Goal: Information Seeking & Learning: Understand process/instructions

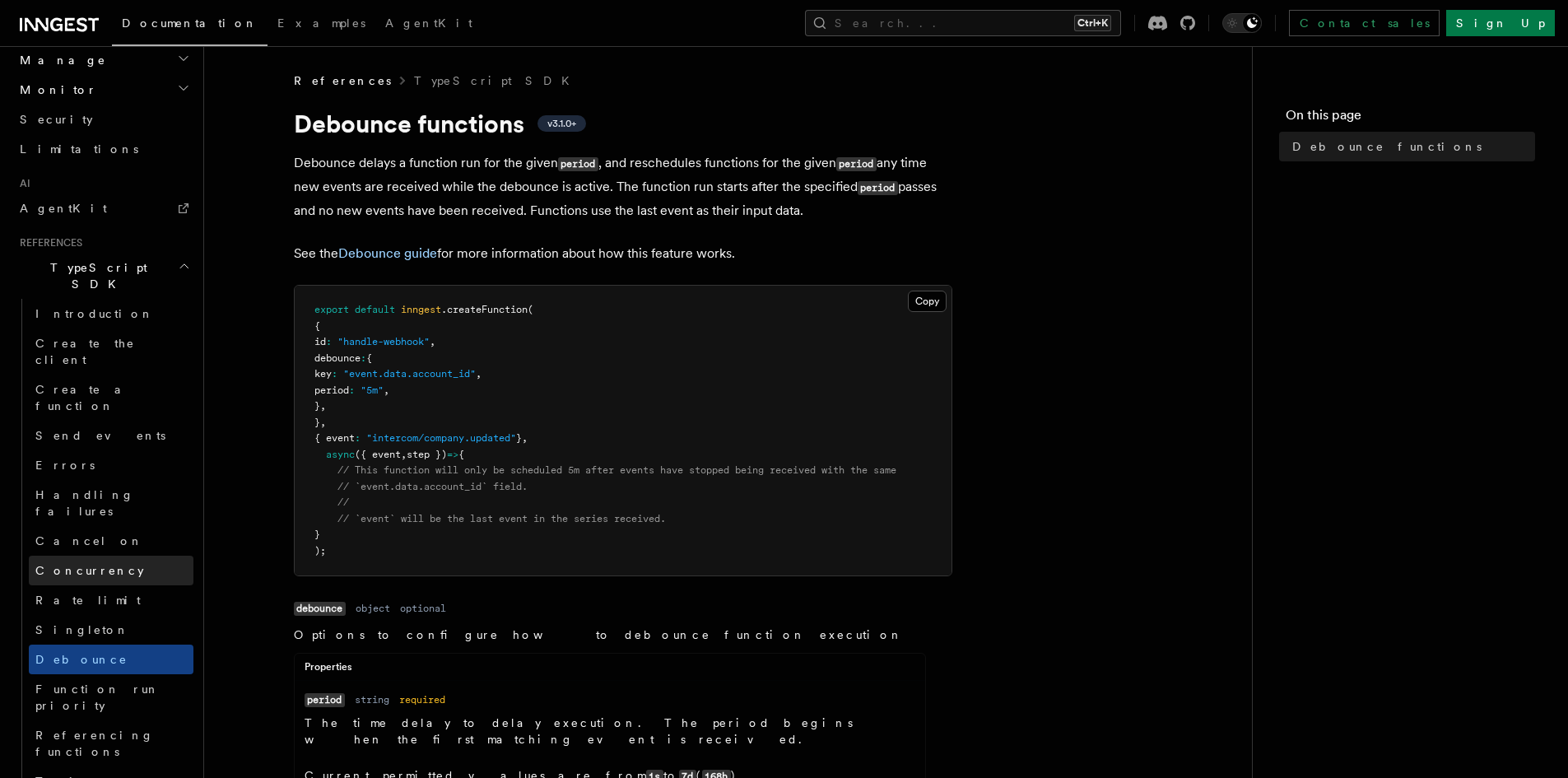
scroll to position [906, 0]
click at [90, 583] on link "Rate limit" at bounding box center [111, 598] width 165 height 30
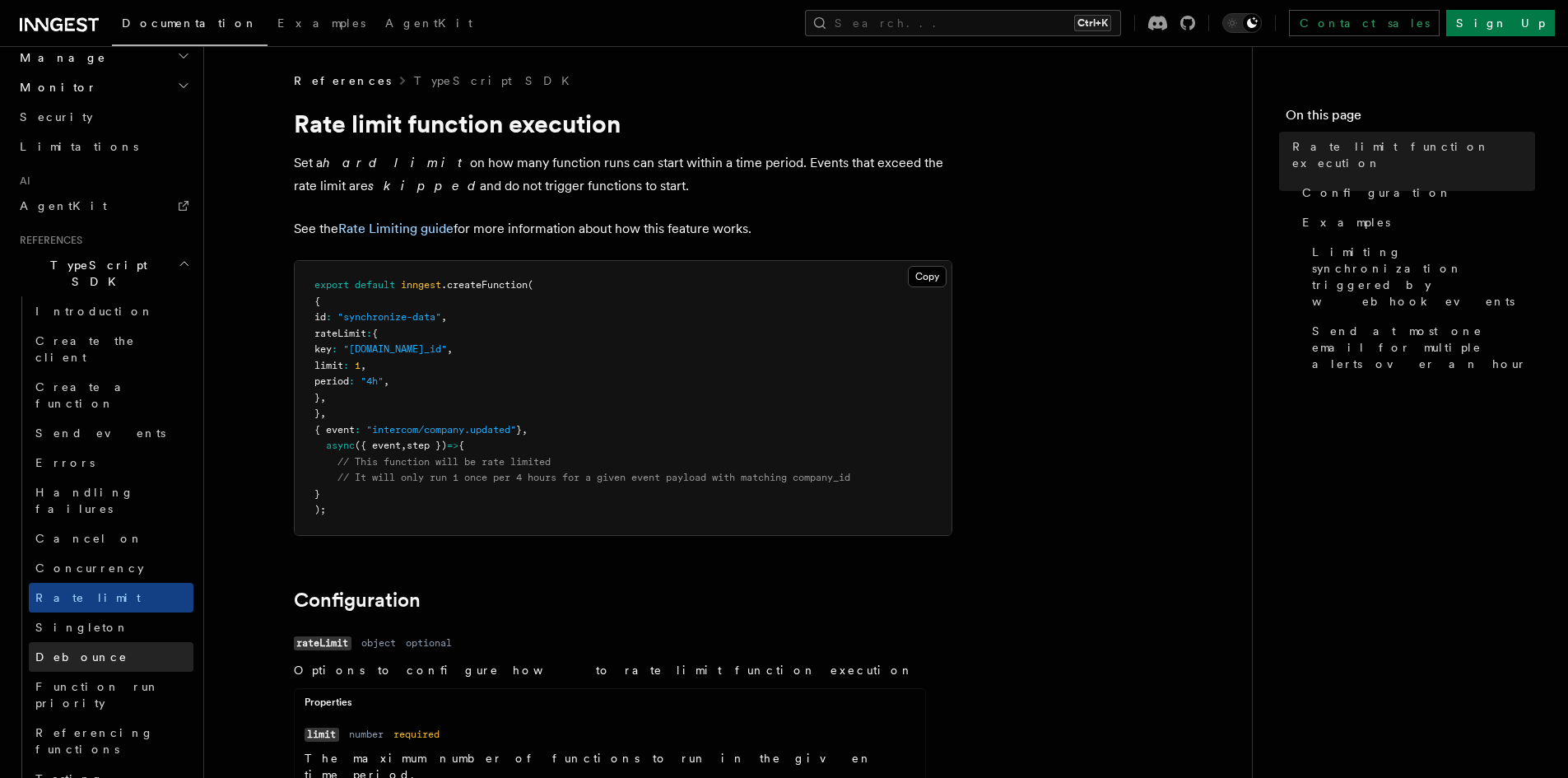
click at [75, 651] on span "Debounce" at bounding box center [81, 658] width 92 height 14
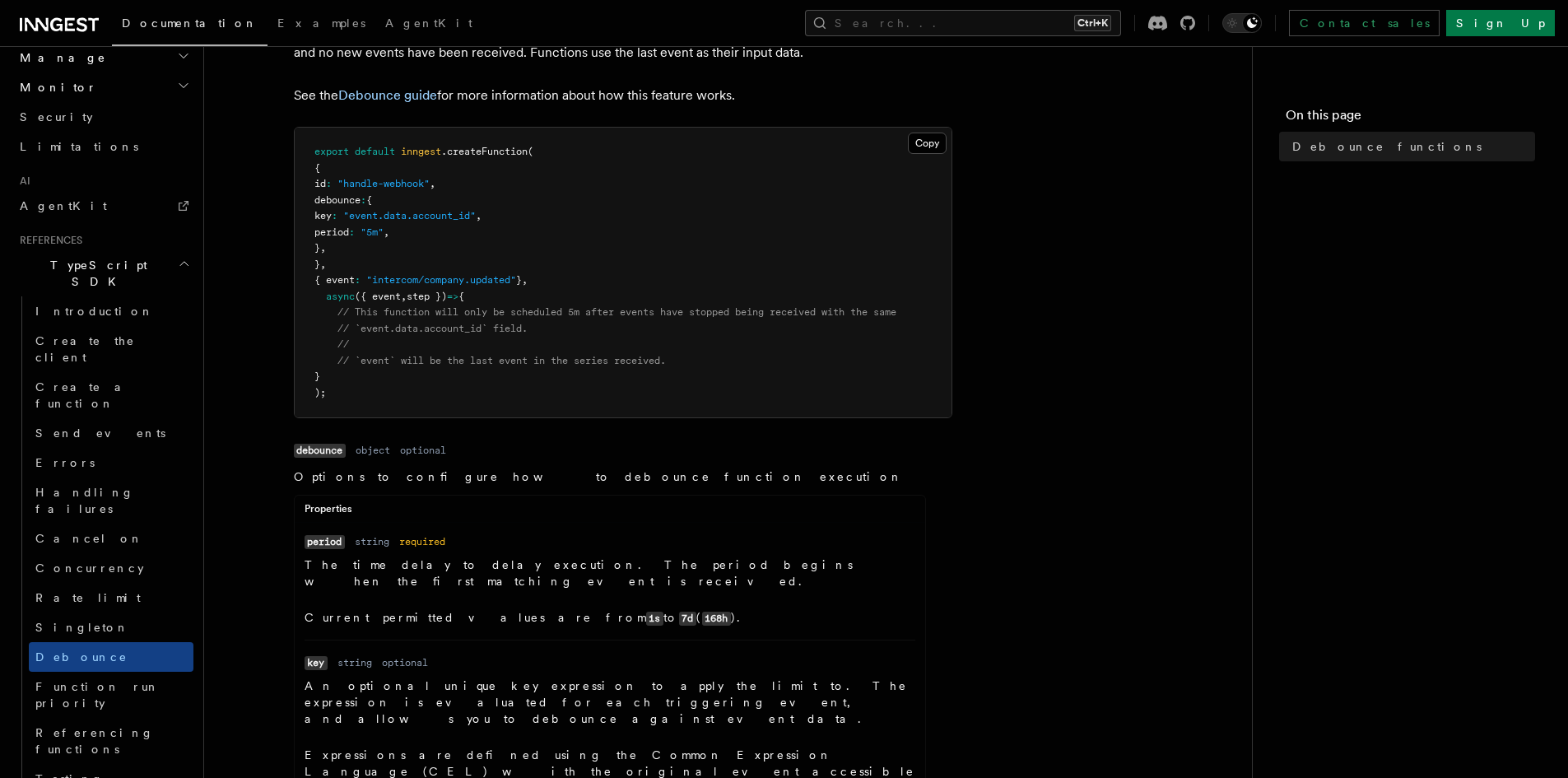
scroll to position [165, 0]
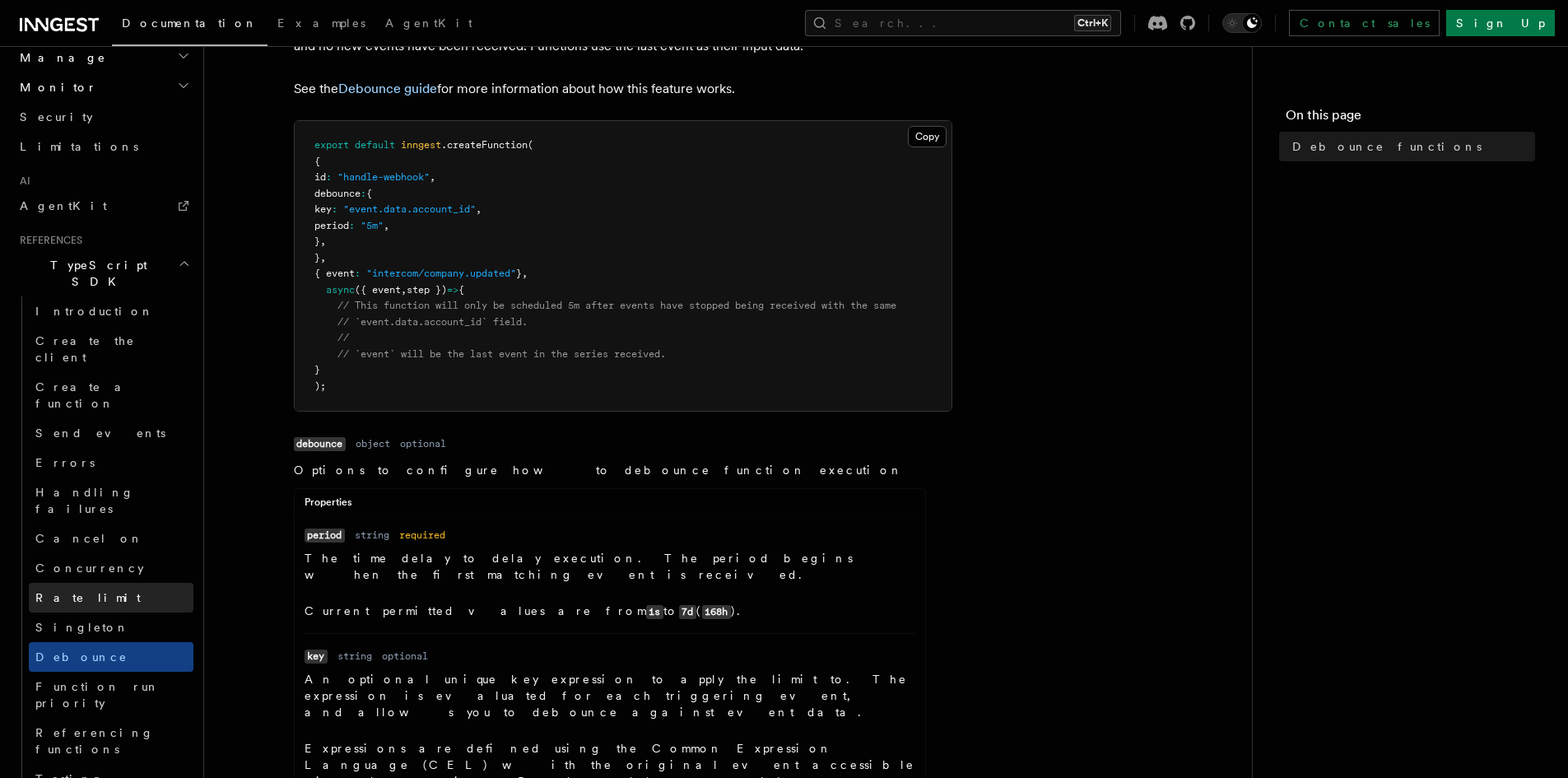
click at [78, 591] on span "Rate limit" at bounding box center [88, 598] width 106 height 14
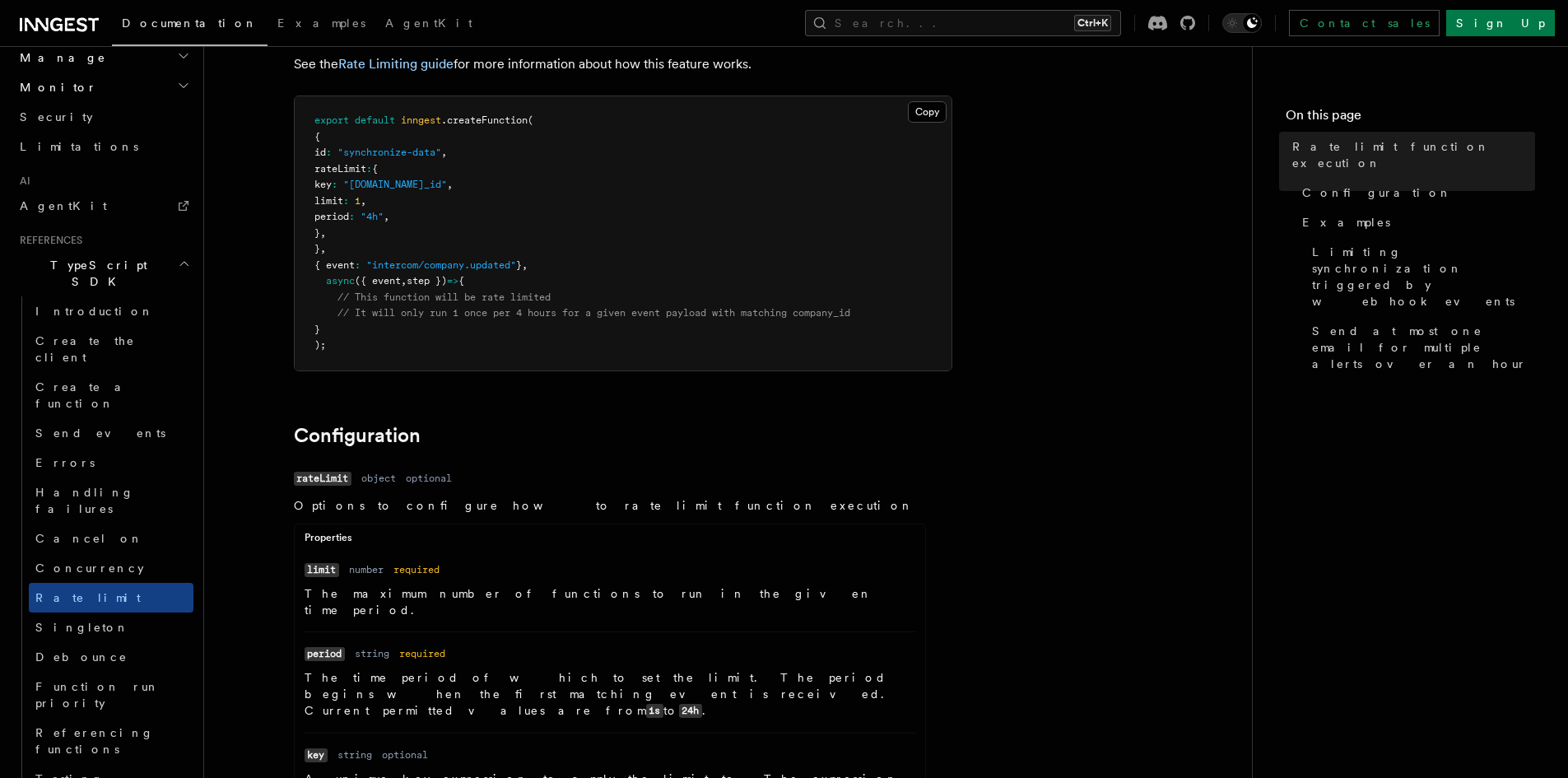
scroll to position [247, 0]
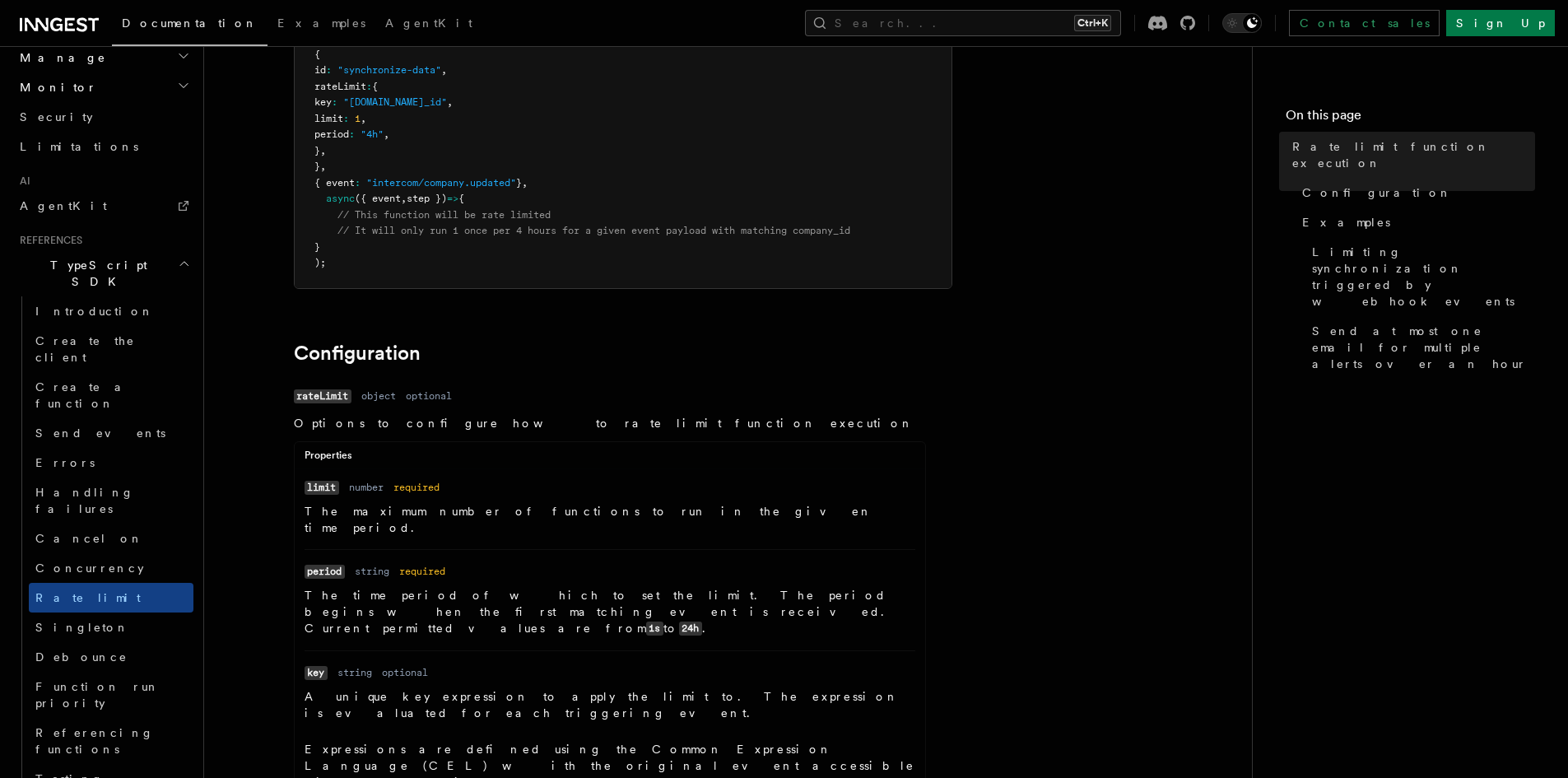
click at [799, 509] on p "The maximum number of functions to run in the given time period." at bounding box center [610, 519] width 611 height 33
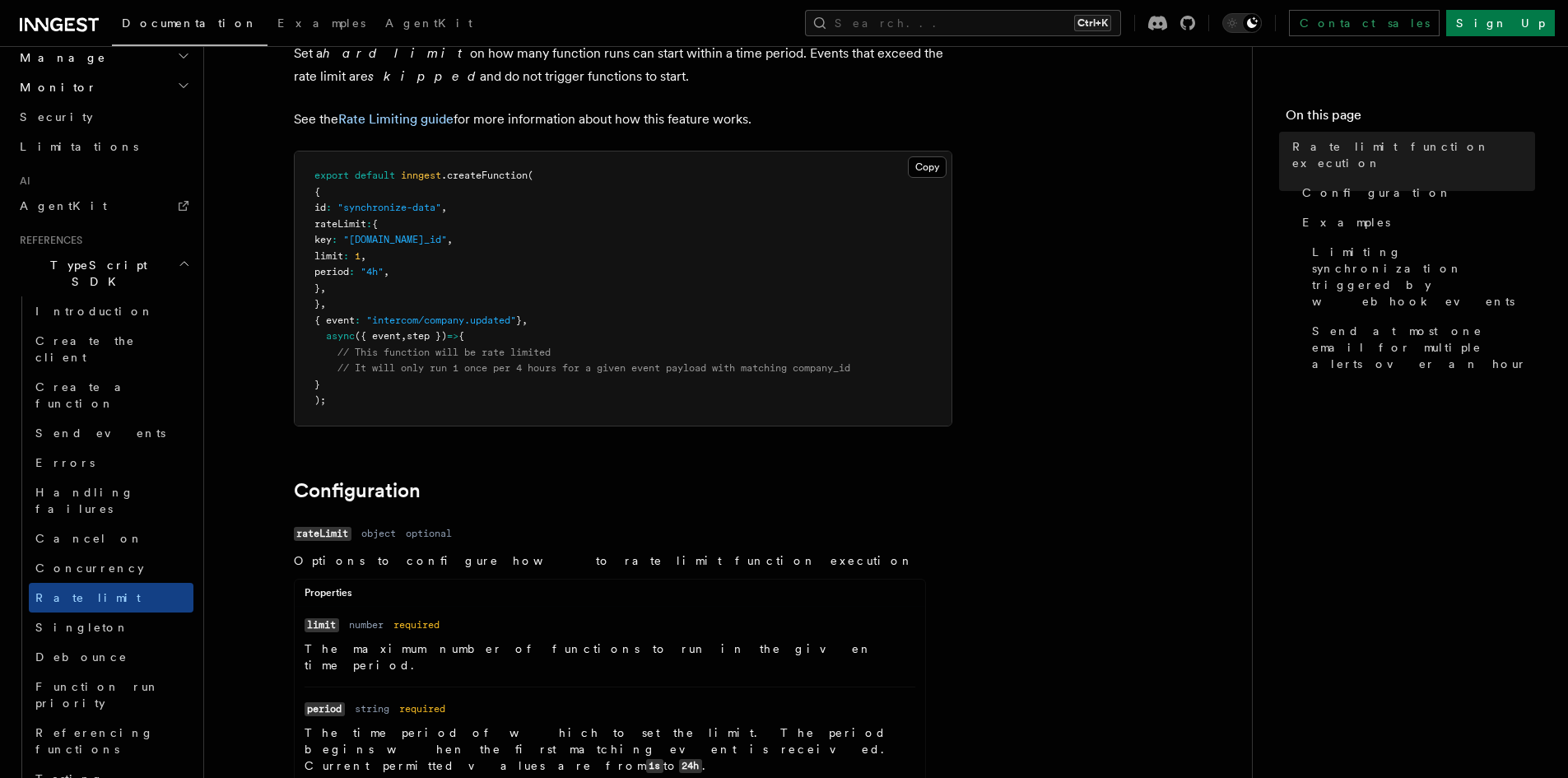
scroll to position [0, 0]
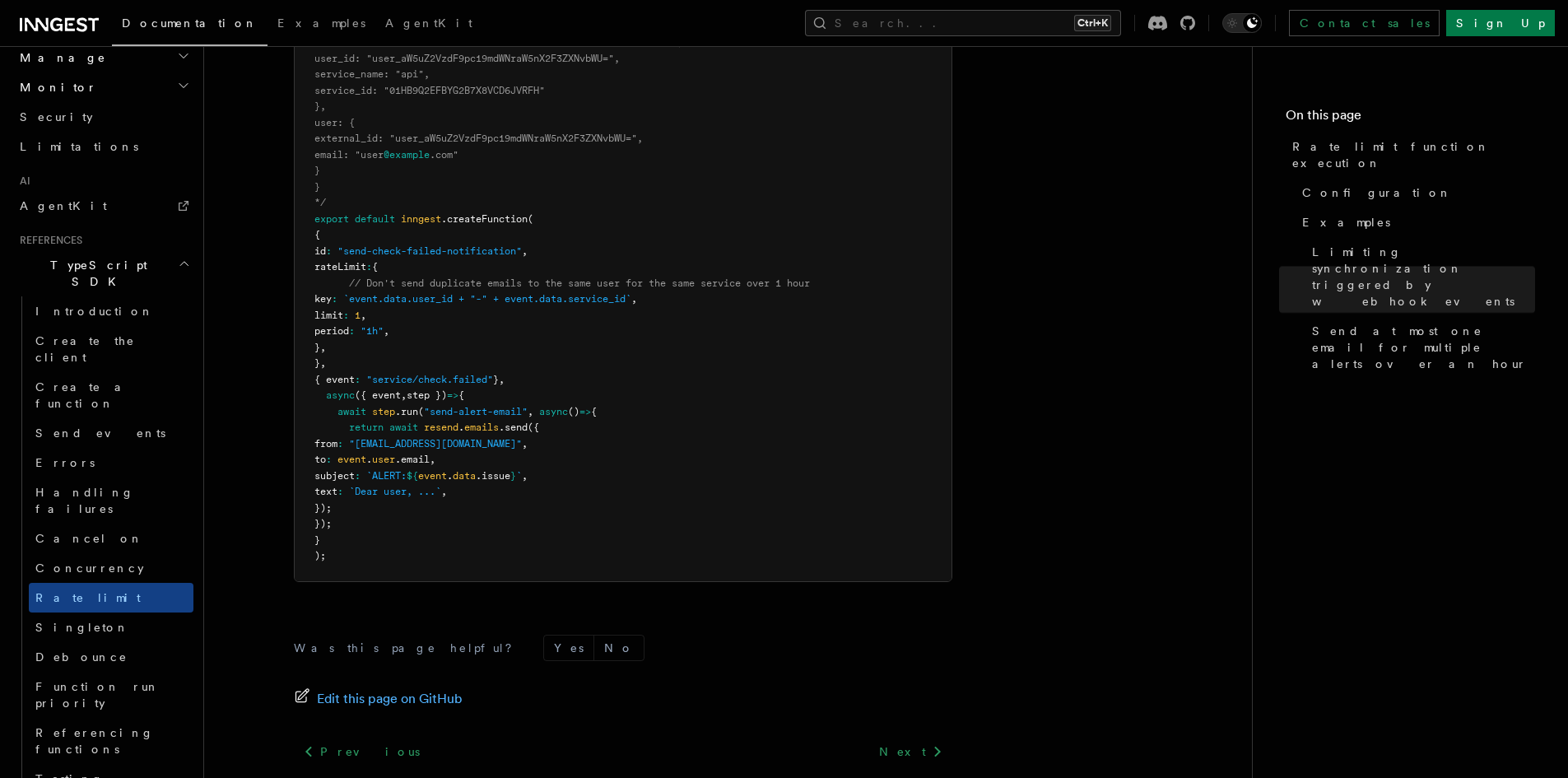
scroll to position [2208, 0]
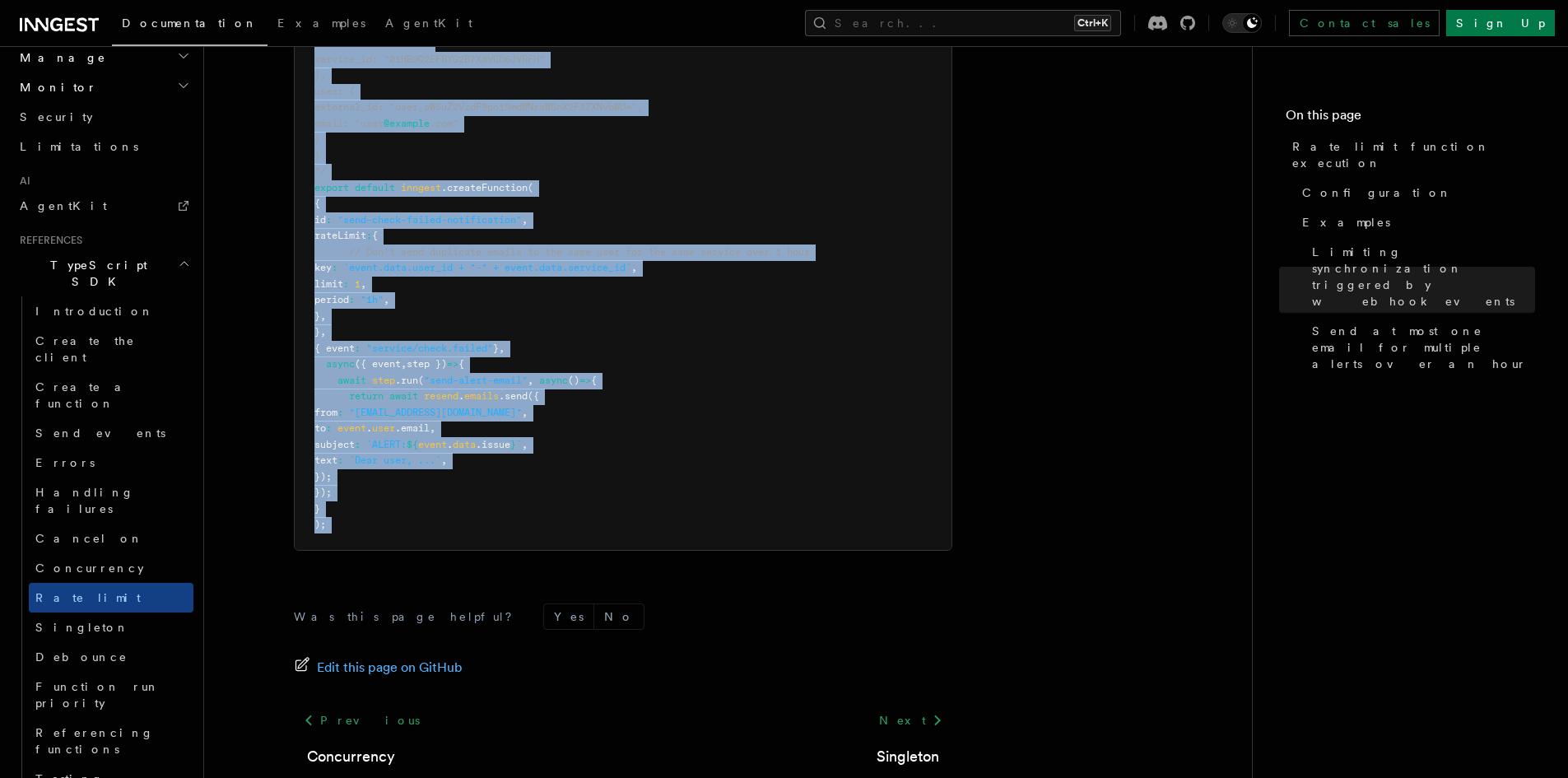
drag, startPoint x: 294, startPoint y: 124, endPoint x: 741, endPoint y: 470, distance: 565.3
copy article "Rate limit function execution Set a hard limit on how many function runs can st…"
click at [914, 745] on link "Singleton" at bounding box center [907, 757] width 63 height 23
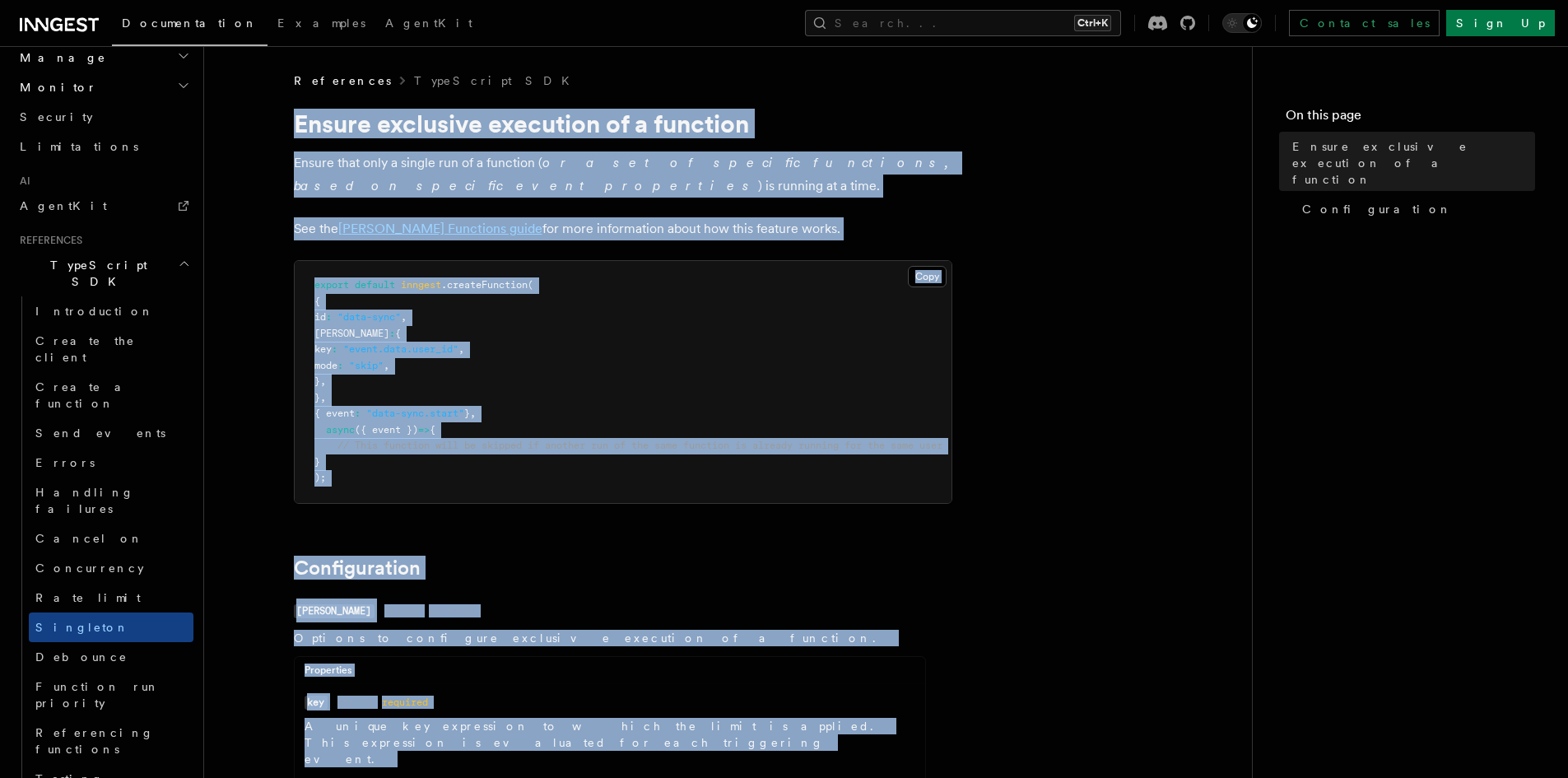
click at [815, 398] on pre "export default inngest .createFunction ( { id : "data-sync" , [PERSON_NAME] : {…" at bounding box center [623, 382] width 657 height 242
